Goal: Task Accomplishment & Management: Use online tool/utility

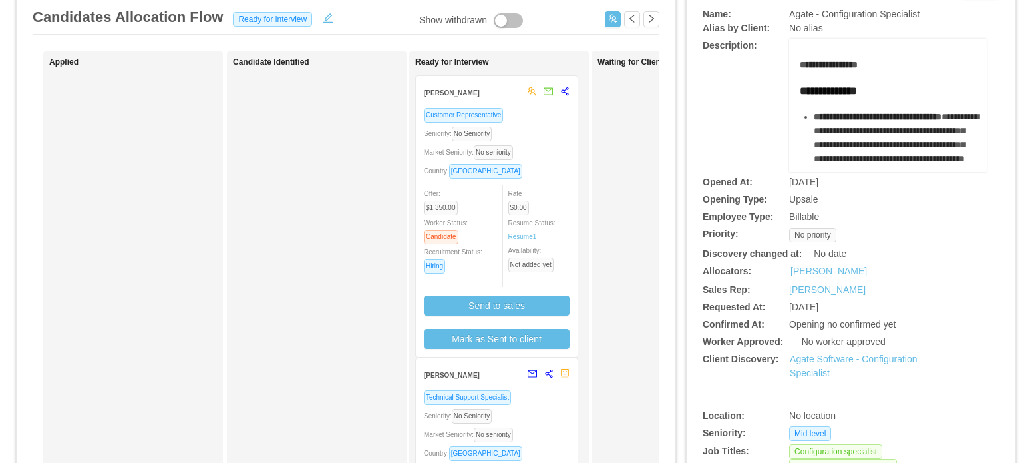
scroll to position [91, 0]
click at [566, 92] on icon "share-alt" at bounding box center [564, 91] width 9 height 9
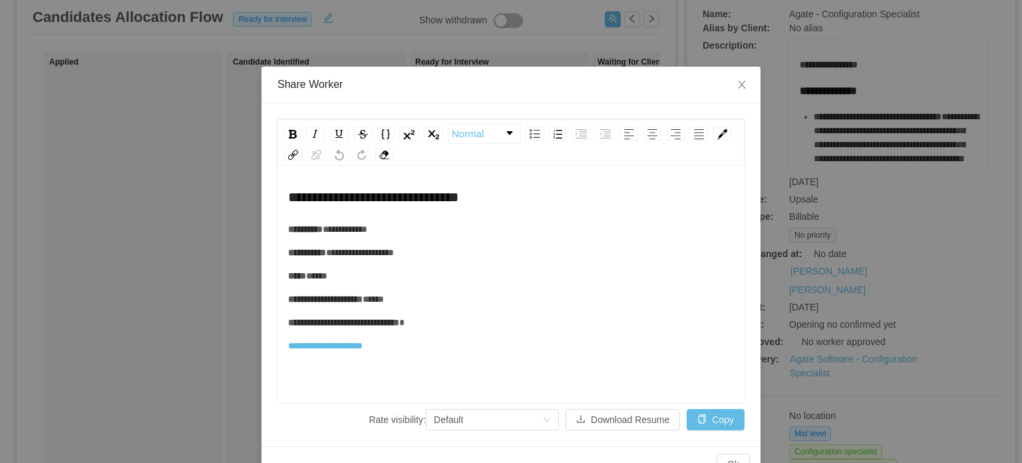
scroll to position [0, 0]
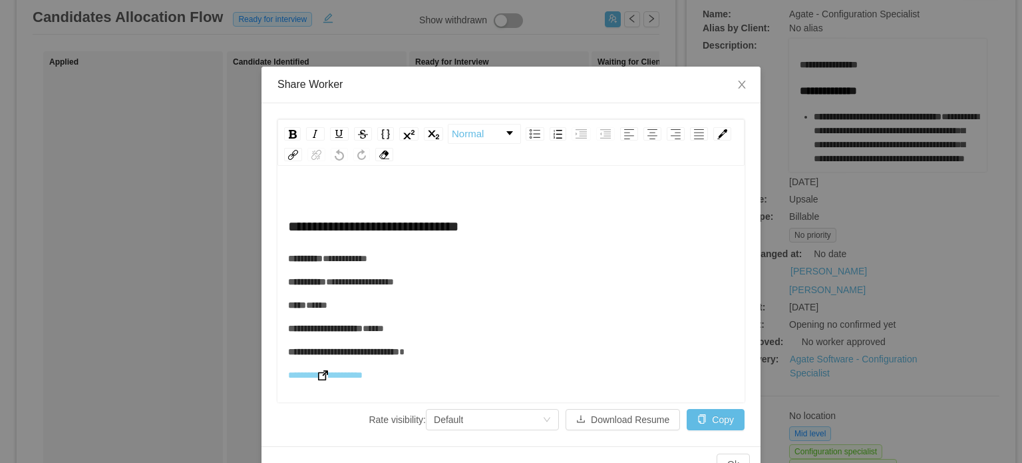
click at [326, 375] on img "rdw-editor" at bounding box center [323, 375] width 10 height 10
click at [737, 82] on icon "icon: close" at bounding box center [742, 84] width 11 height 11
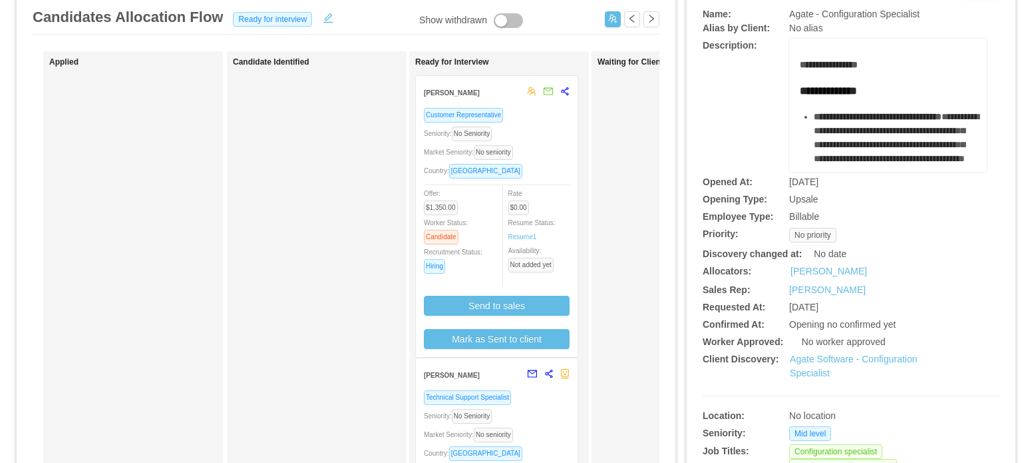
click at [550, 167] on div "Country: [GEOGRAPHIC_DATA]" at bounding box center [497, 170] width 146 height 15
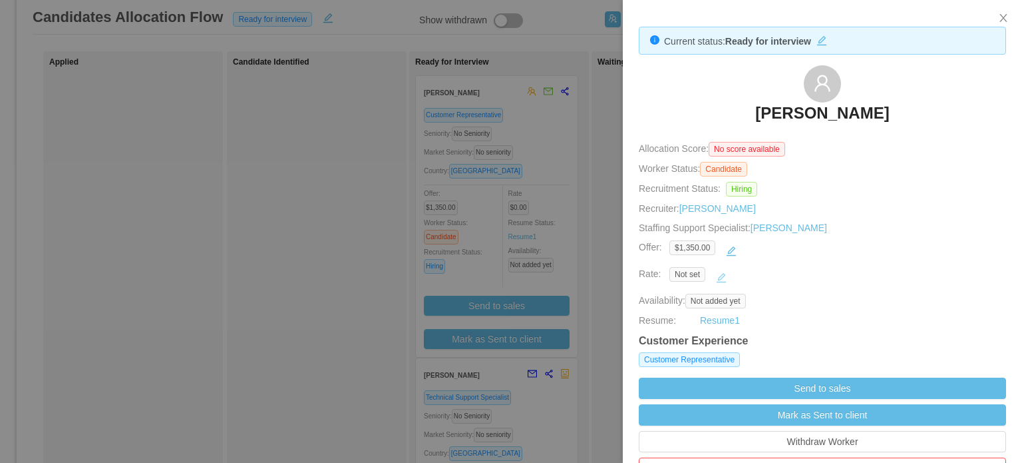
click at [726, 278] on button "button" at bounding box center [721, 277] width 21 height 21
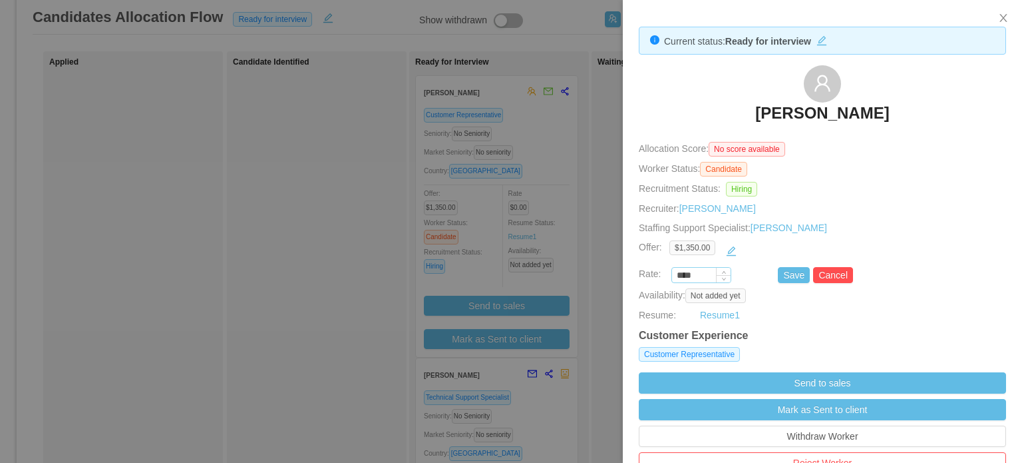
click at [690, 273] on input "****" at bounding box center [701, 275] width 59 height 15
type input "*******"
click at [793, 273] on button "Save" at bounding box center [794, 275] width 32 height 16
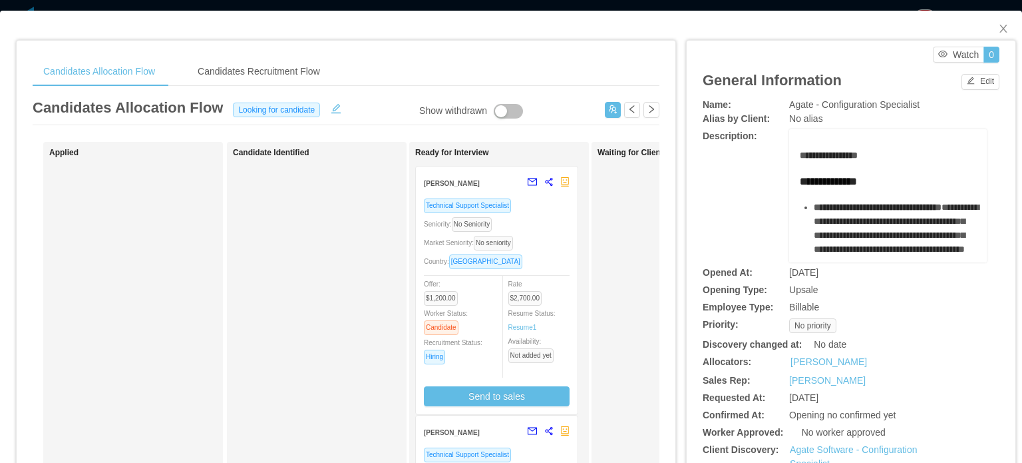
scroll to position [295, 0]
